Goal: Task Accomplishment & Management: Use online tool/utility

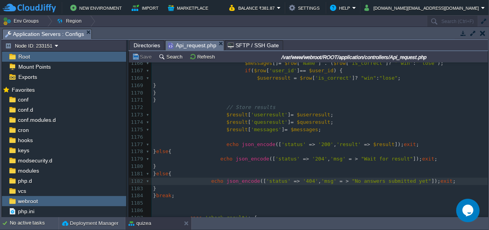
scroll to position [8081, 0]
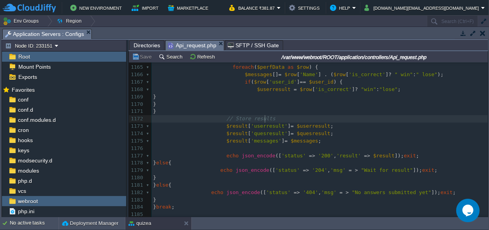
click at [362, 116] on pre "// Store results" at bounding box center [320, 118] width 336 height 7
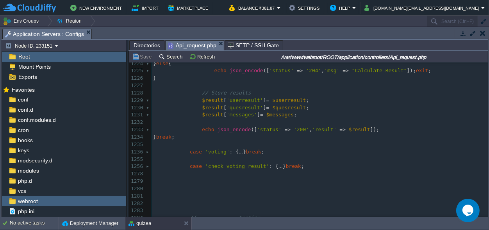
scroll to position [0, 0]
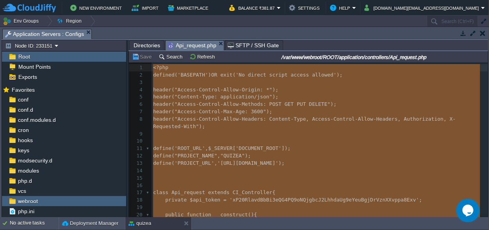
drag, startPoint x: 161, startPoint y: 139, endPoint x: 150, endPoint y: 67, distance: 72.4
type textarea "<?php defined('BASEPATH') OR exit('No direct script access allowed'); header("A…"
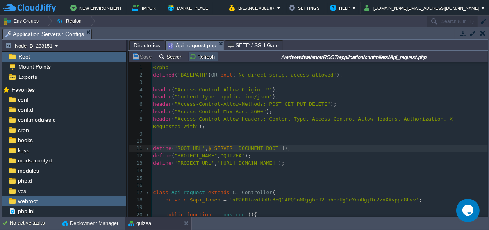
click at [198, 58] on button "Refresh" at bounding box center [204, 56] width 28 height 7
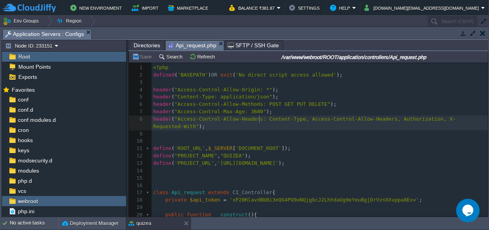
click at [258, 118] on span ""Access-Control-Allow-Headers: Content-Type, Access-Control-Allow-Headers, Auth…" at bounding box center [304, 122] width 303 height 13
type textarea "-"
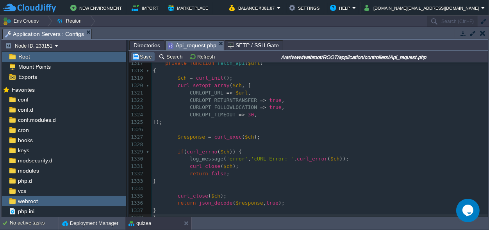
click at [149, 58] on button "Save" at bounding box center [143, 56] width 22 height 7
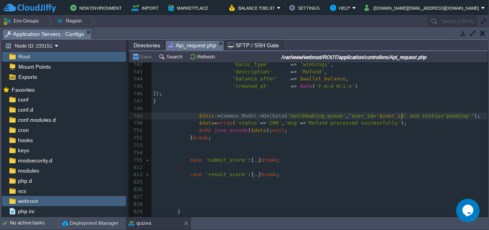
click at [401, 120] on pre "$this -> Common_Model -> DelData ( 'matchmaking_queue' , "user_id=' $user_id ' …" at bounding box center [320, 116] width 336 height 7
type textarea "-"
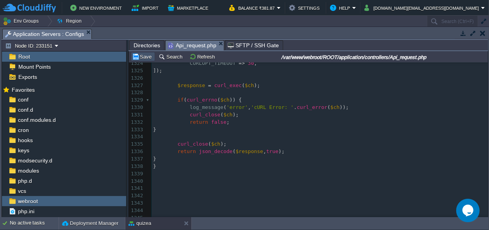
click at [148, 55] on button "Save" at bounding box center [143, 56] width 22 height 7
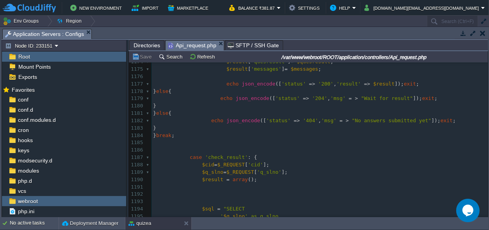
click at [341, 98] on div "xxxxxxxxxx 1159 $perfData = $this -> Common_Model -> db_query ( $sql_perf ); 11…" at bounding box center [320, 99] width 336 height 302
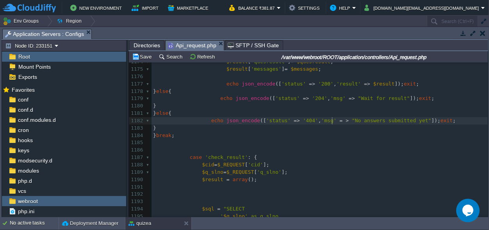
click at [343, 119] on span at bounding box center [344, 121] width 3 height 6
drag, startPoint x: 146, startPoint y: 55, endPoint x: 169, endPoint y: 61, distance: 24.1
click at [146, 55] on button "Save" at bounding box center [143, 56] width 22 height 7
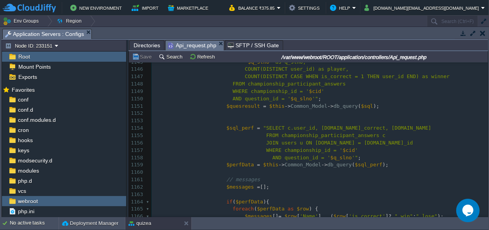
scroll to position [8715, 0]
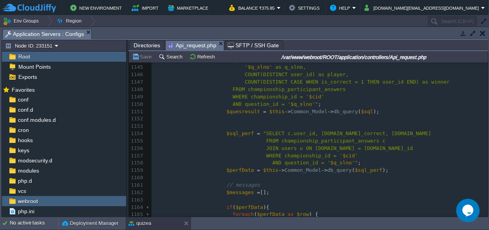
click at [290, 165] on div "xxxxxxxxxx 1134 ORDER BY created_at ASC 1135 LIMIT 1" ; 1136 $res = $this -> Co…" at bounding box center [320, 171] width 336 height 376
type textarea "question_id"
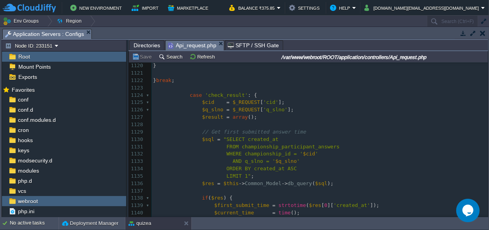
scroll to position [0, 0]
click at [242, 163] on span "AND q_slno = '" at bounding box center [254, 161] width 43 height 6
type textarea "q_slno"
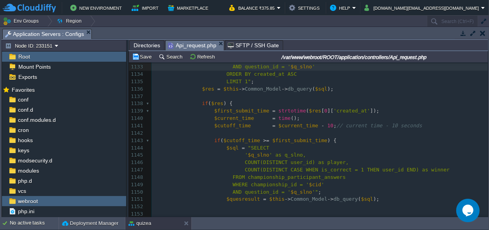
scroll to position [8642, 0]
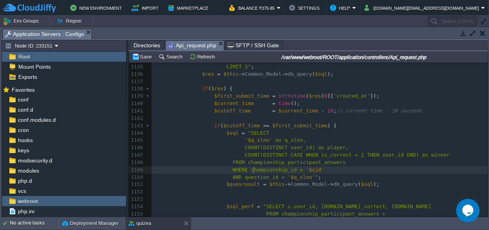
click at [252, 170] on span "WHERE championship_id = '" at bounding box center [271, 170] width 77 height 6
type textarea "championship_id"
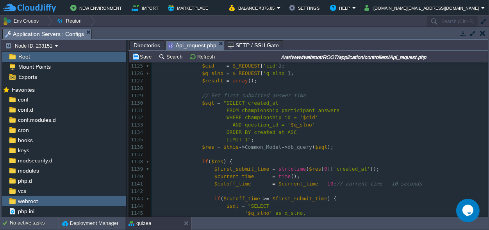
click at [253, 117] on span "WHERE championship_id = '" at bounding box center [265, 118] width 77 height 6
type textarea "championship_id"
click at [145, 53] on td "Save" at bounding box center [143, 56] width 24 height 9
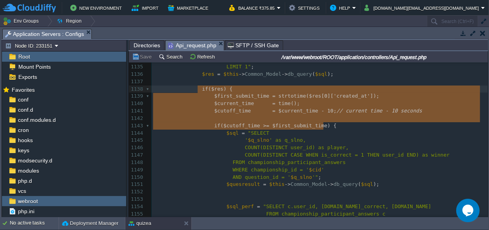
scroll to position [30, 170]
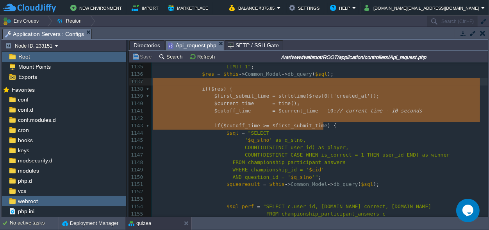
type textarea "$res = $this->Common_Model->db_query($sql); if ($res) { $first_submit_time = st…"
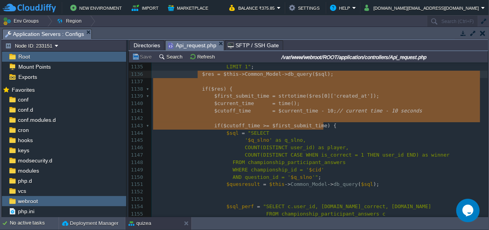
scroll to position [43, 170]
drag, startPoint x: 327, startPoint y: 125, endPoint x: 197, endPoint y: 78, distance: 138.5
click at [336, 163] on pre "FROM championship_participant_answers" at bounding box center [320, 162] width 336 height 7
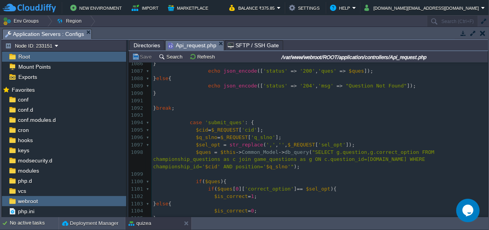
scroll to position [8240, 0]
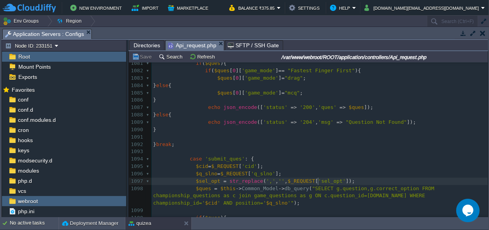
click at [318, 184] on div "xxxxxxxxxx FROM championship_participant_answers 1068 $ad [ 'media_url' ] = sit…" at bounding box center [320, 123] width 336 height 346
type textarea "sel_opt"
